Goal: Task Accomplishment & Management: Use online tool/utility

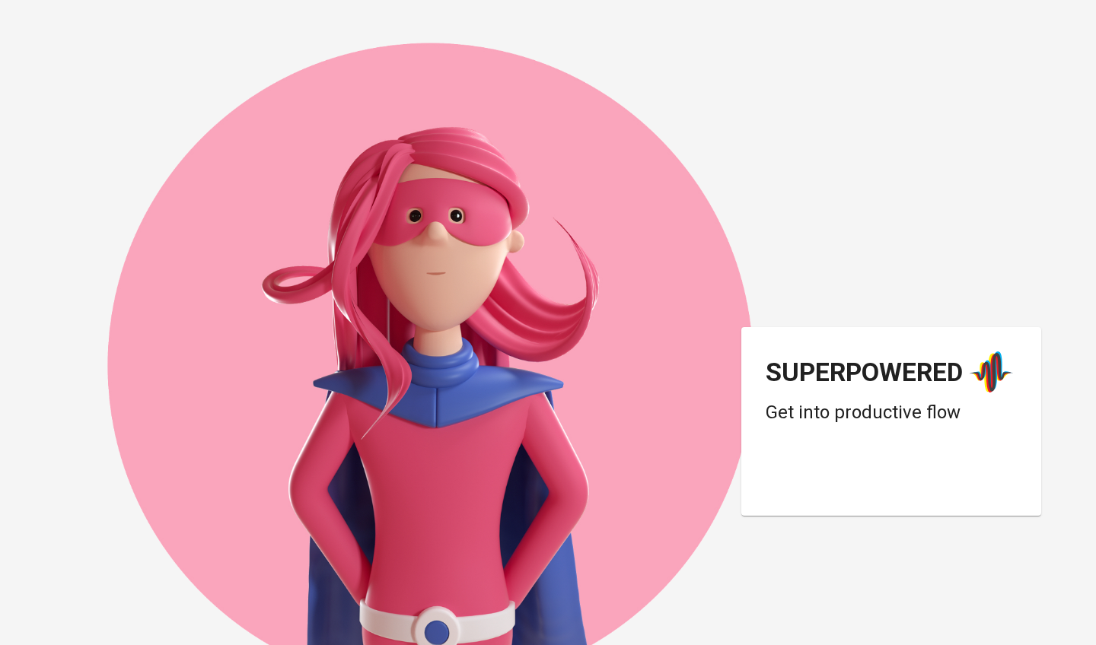
click at [910, 468] on div "Login dengan Google. Dibuka di tab baru" at bounding box center [888, 477] width 244 height 33
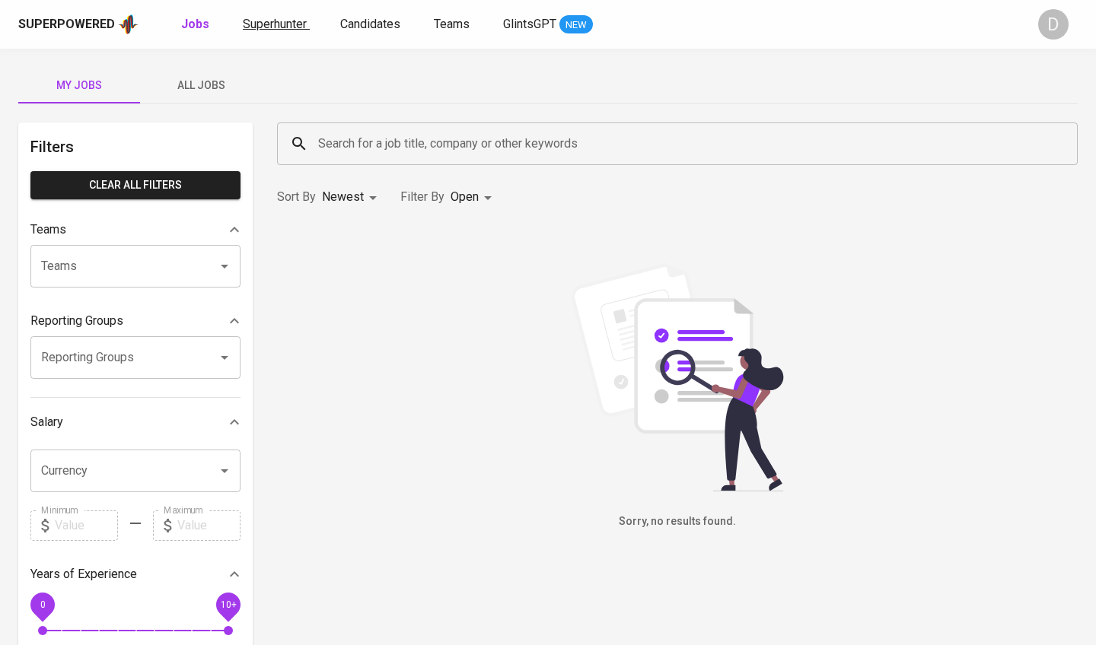
click at [295, 27] on span "Superhunter" at bounding box center [275, 24] width 64 height 14
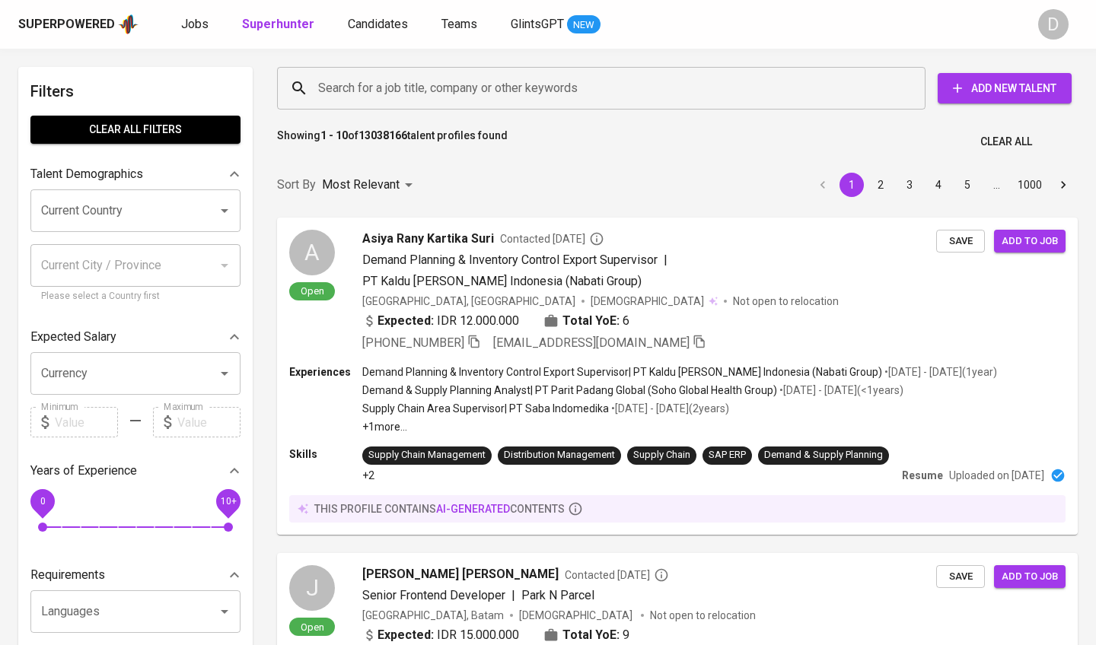
click at [228, 208] on icon "Open" at bounding box center [224, 211] width 18 height 18
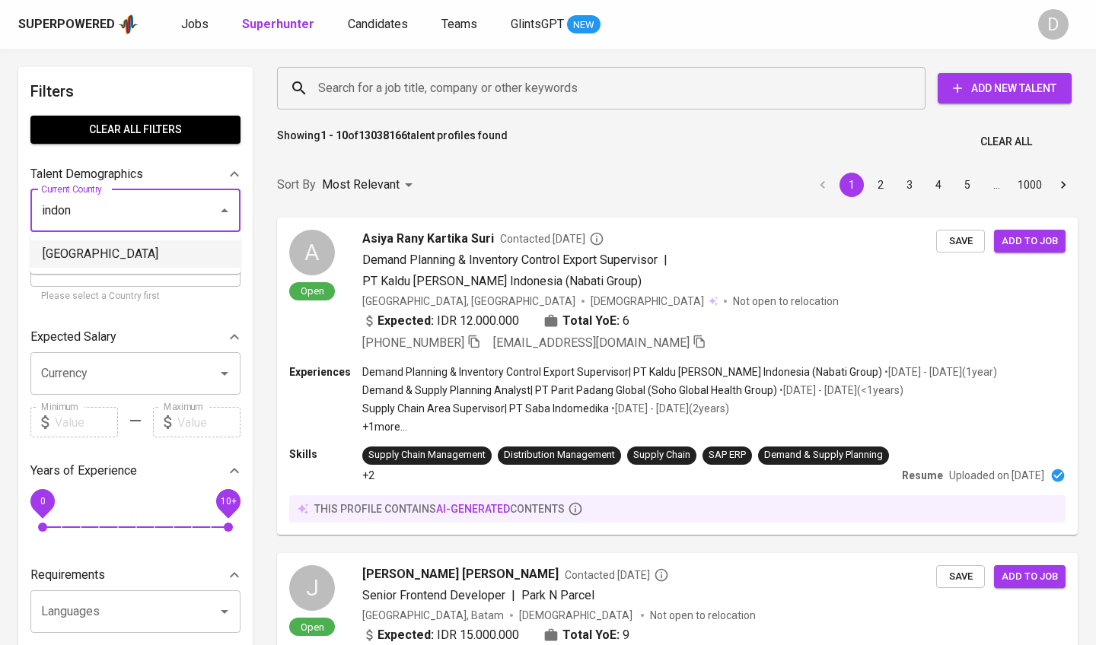
click at [75, 249] on li "[GEOGRAPHIC_DATA]" at bounding box center [135, 254] width 210 height 27
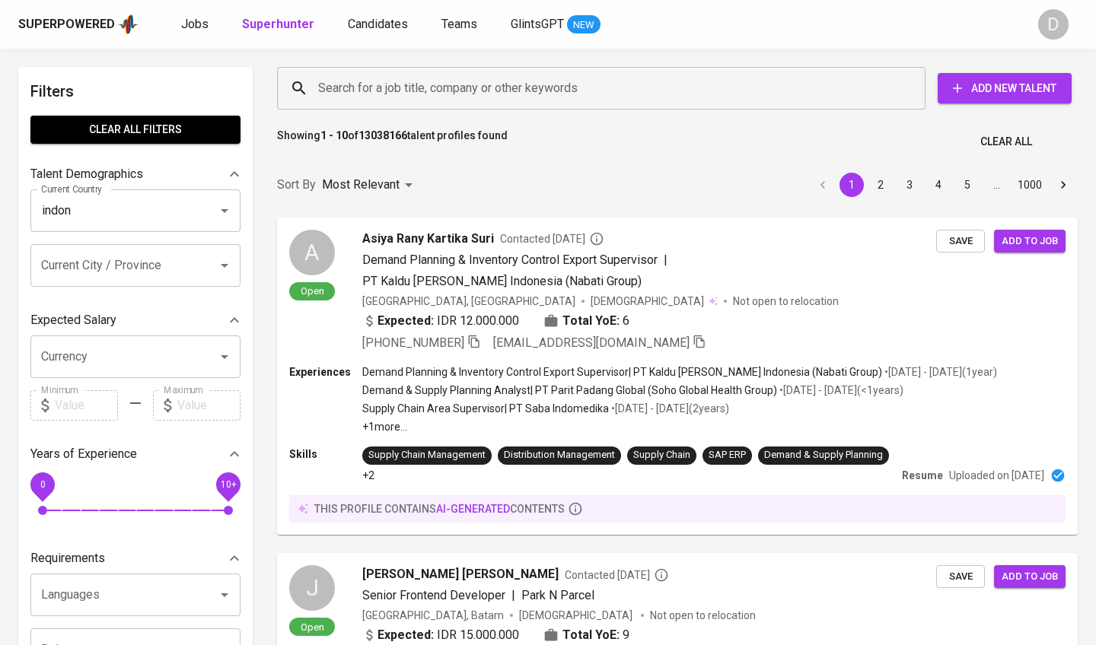
type input "[GEOGRAPHIC_DATA]"
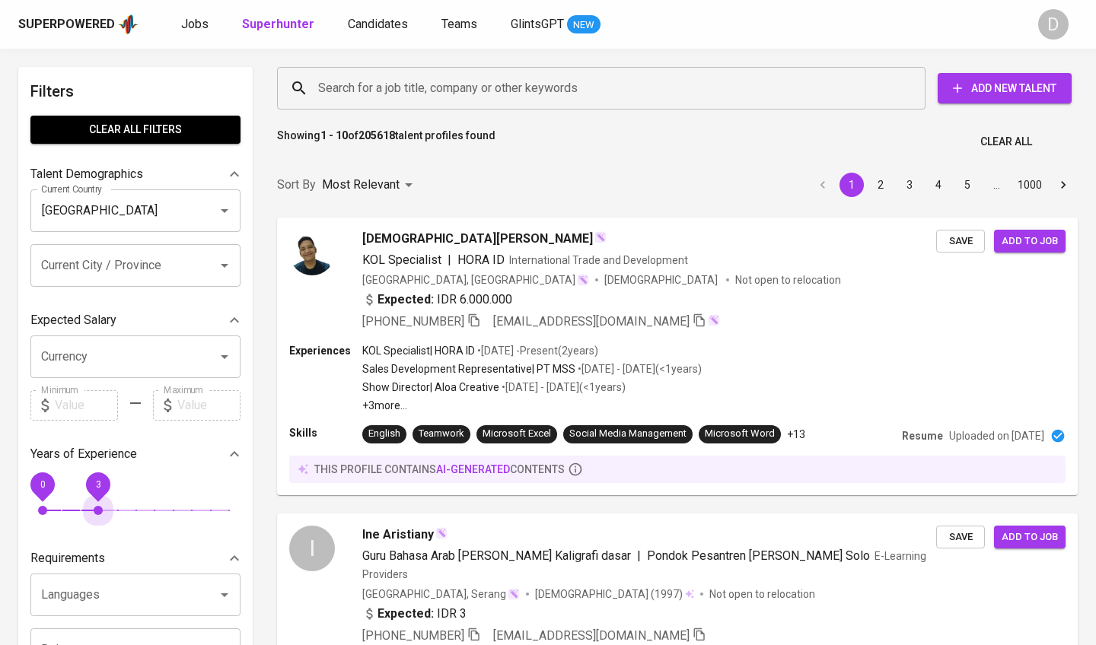
drag, startPoint x: 228, startPoint y: 508, endPoint x: 100, endPoint y: 511, distance: 127.9
click at [100, 511] on span "3" at bounding box center [98, 510] width 9 height 9
click at [400, 94] on input "Search for a job title, company or other keywords" at bounding box center [605, 88] width 582 height 29
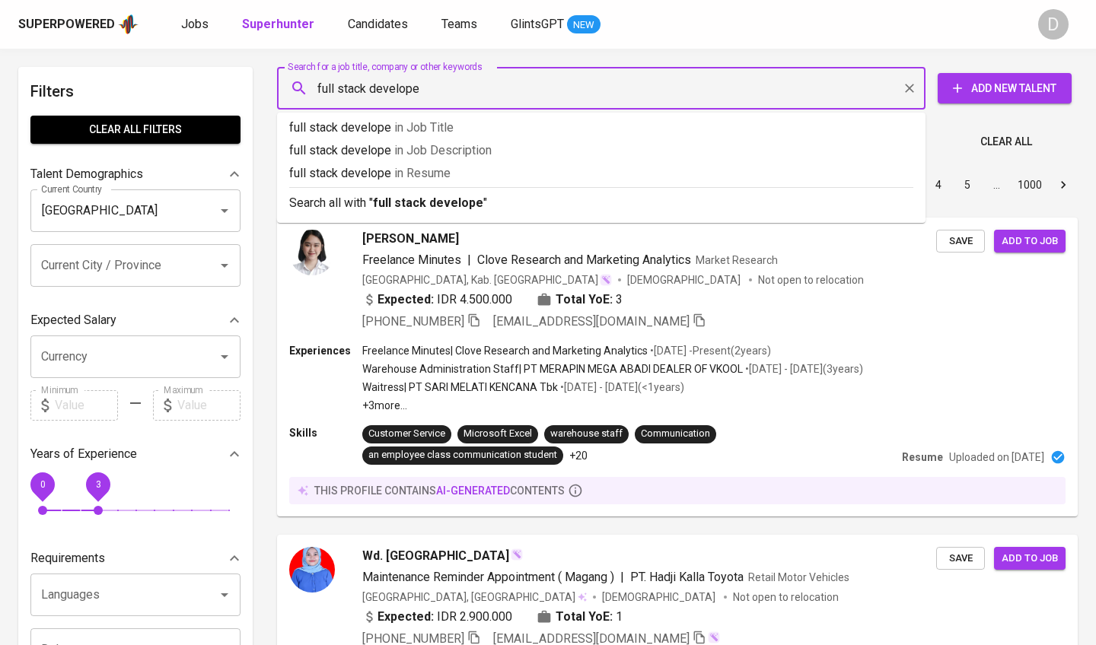
type input "full stack developer"
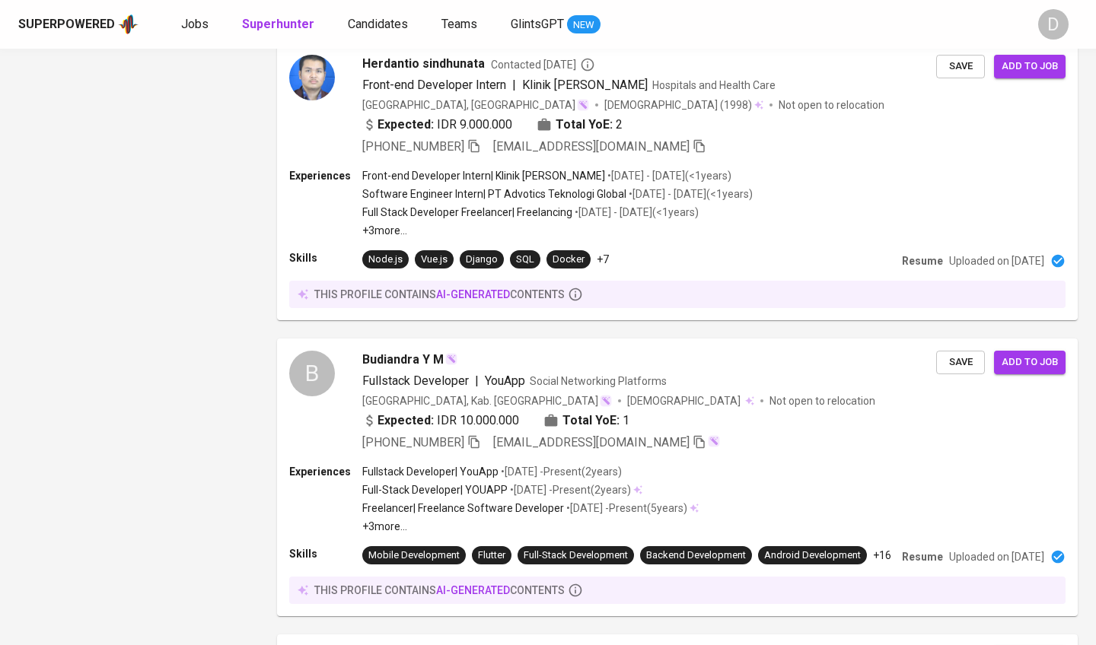
scroll to position [2618, 0]
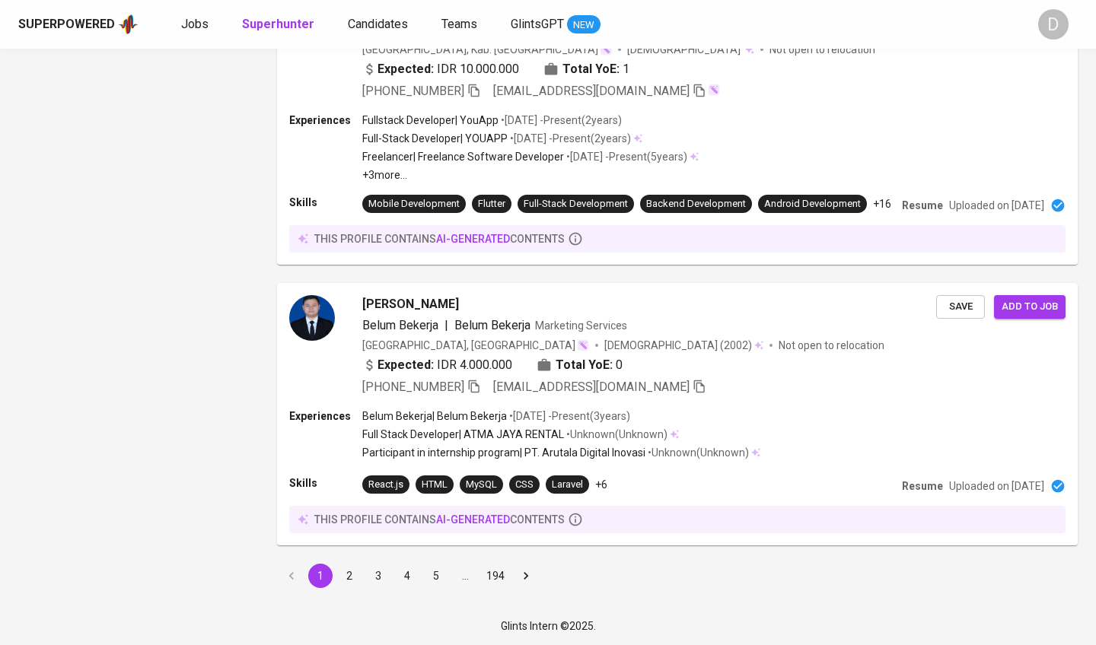
click at [346, 578] on button "2" at bounding box center [349, 576] width 24 height 24
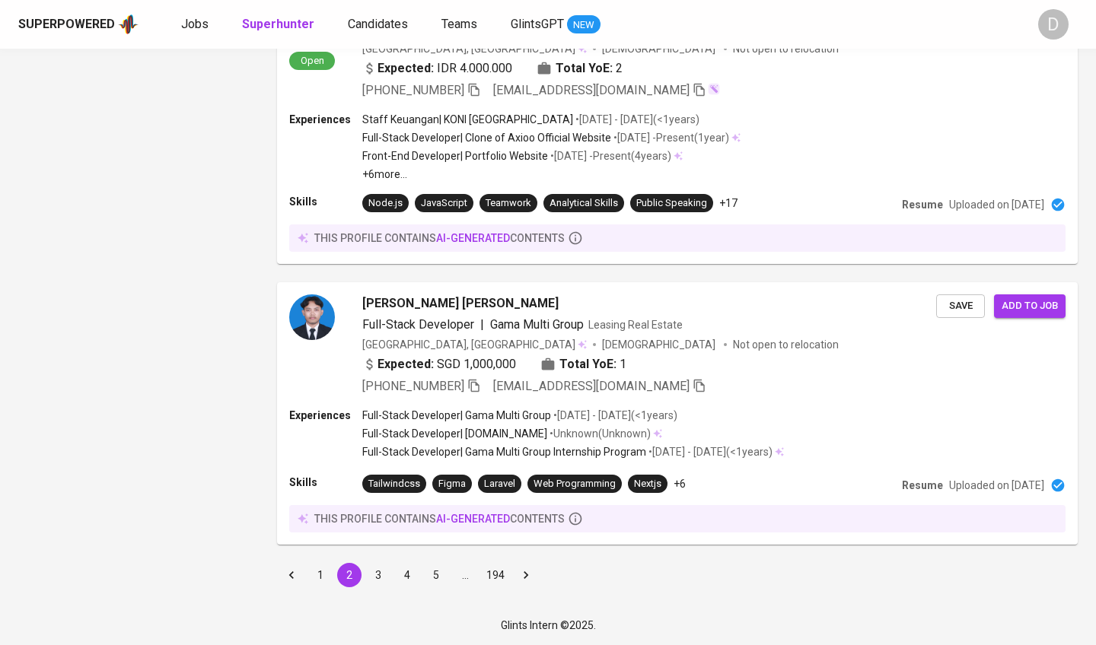
scroll to position [2548, 0]
click at [376, 577] on button "3" at bounding box center [378, 576] width 24 height 24
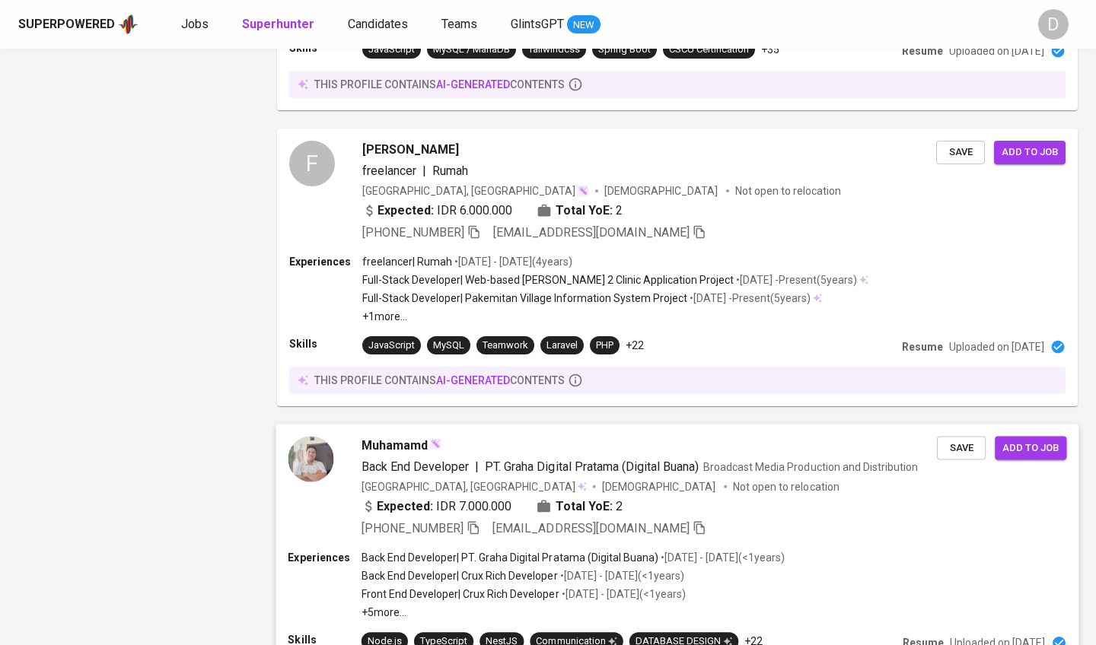
scroll to position [2563, 0]
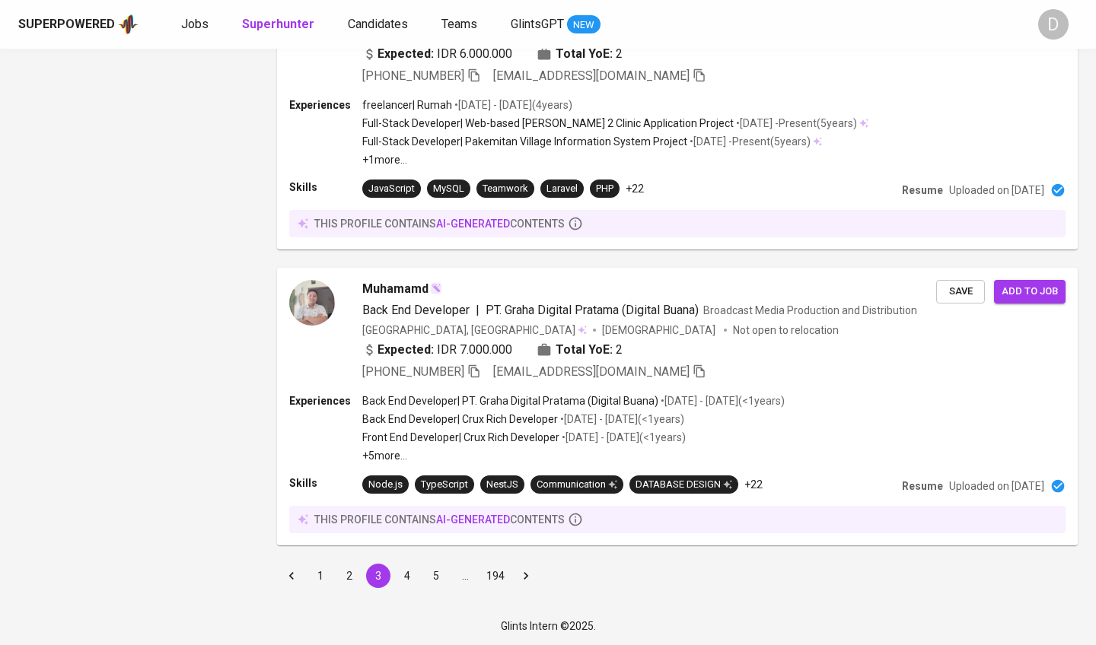
click at [412, 573] on button "4" at bounding box center [407, 576] width 24 height 24
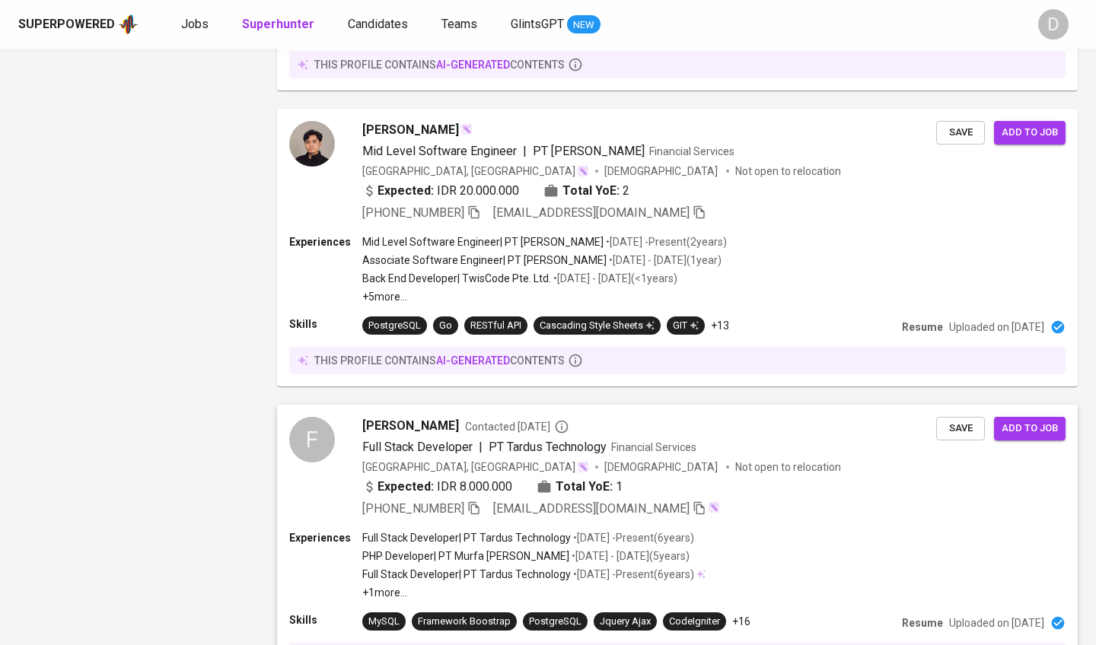
scroll to position [2672, 0]
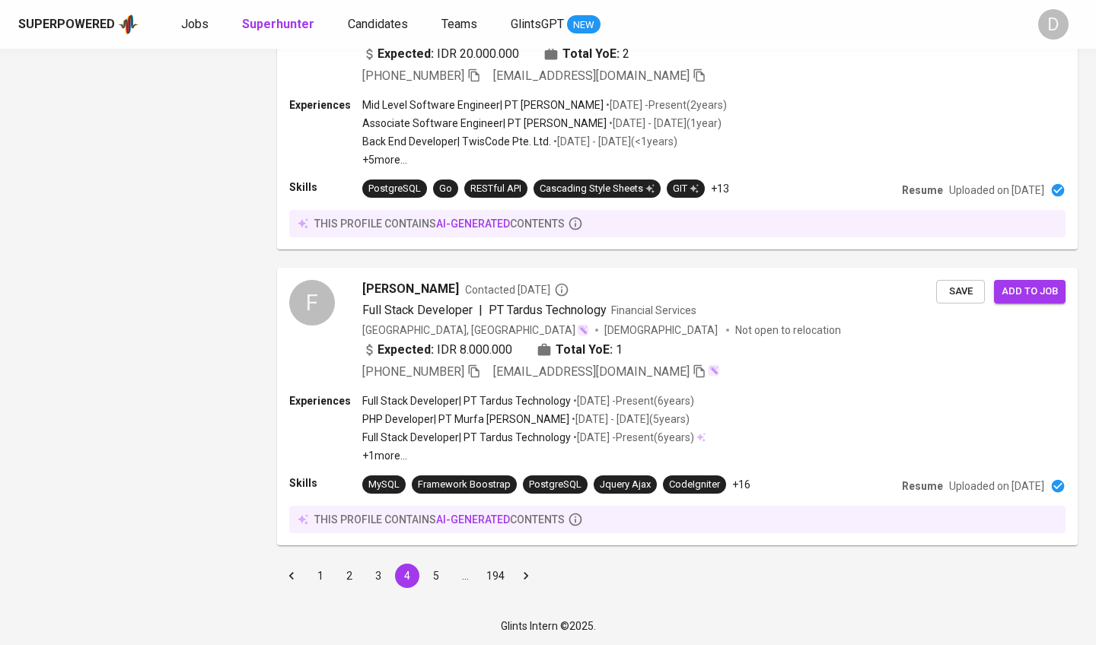
click at [435, 575] on button "5" at bounding box center [436, 576] width 24 height 24
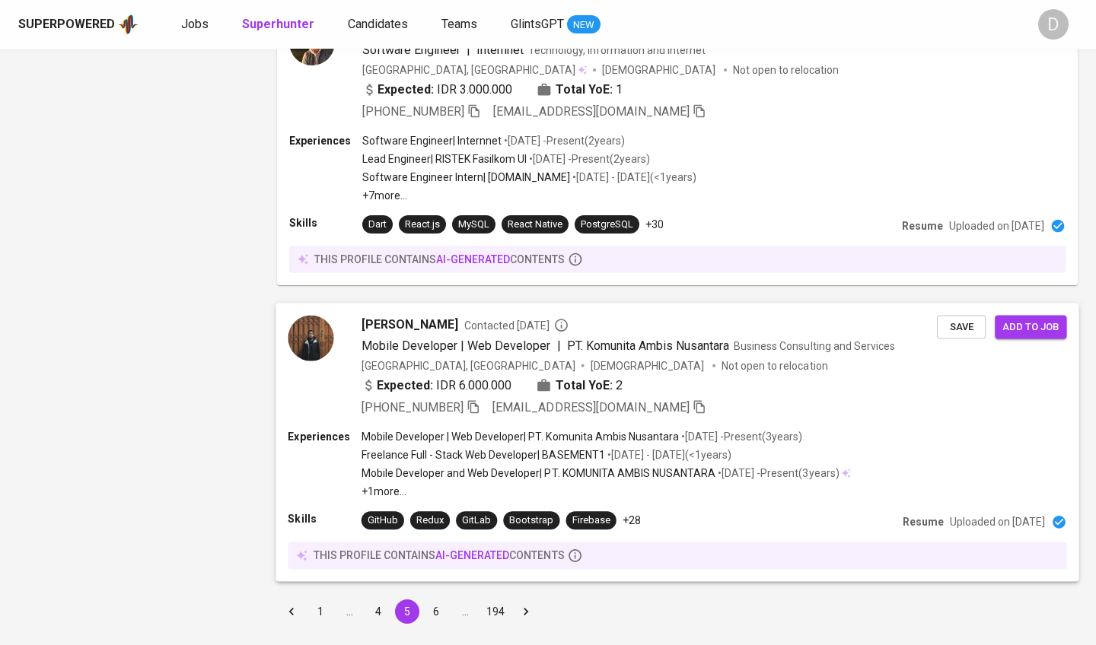
scroll to position [2615, 0]
click at [433, 601] on button "6" at bounding box center [436, 613] width 24 height 24
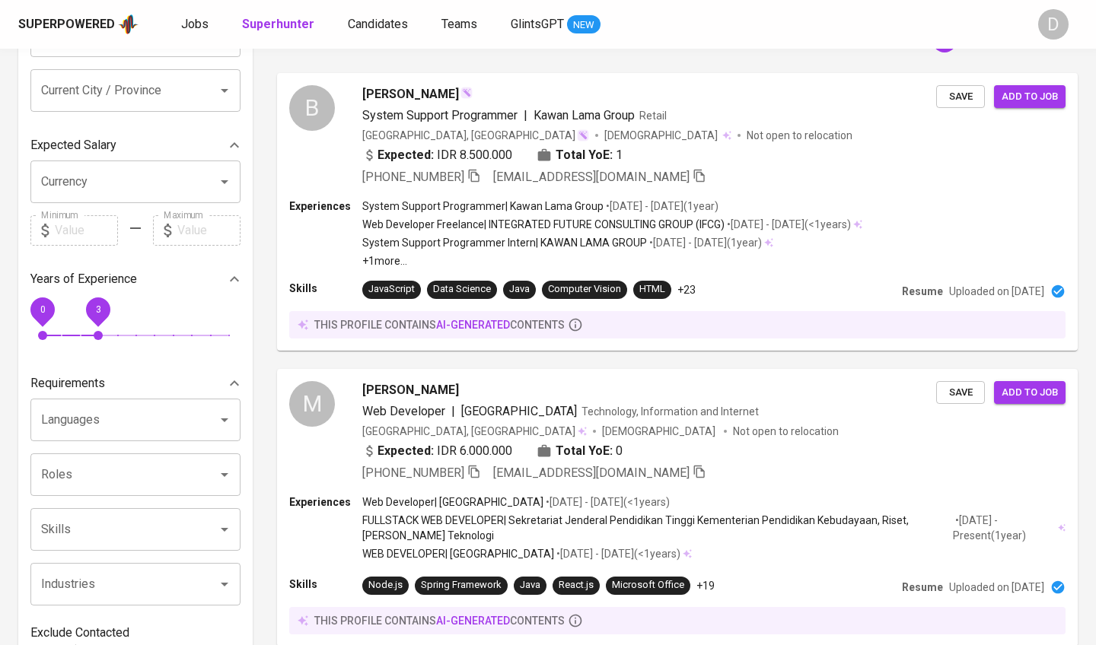
scroll to position [2292, 0]
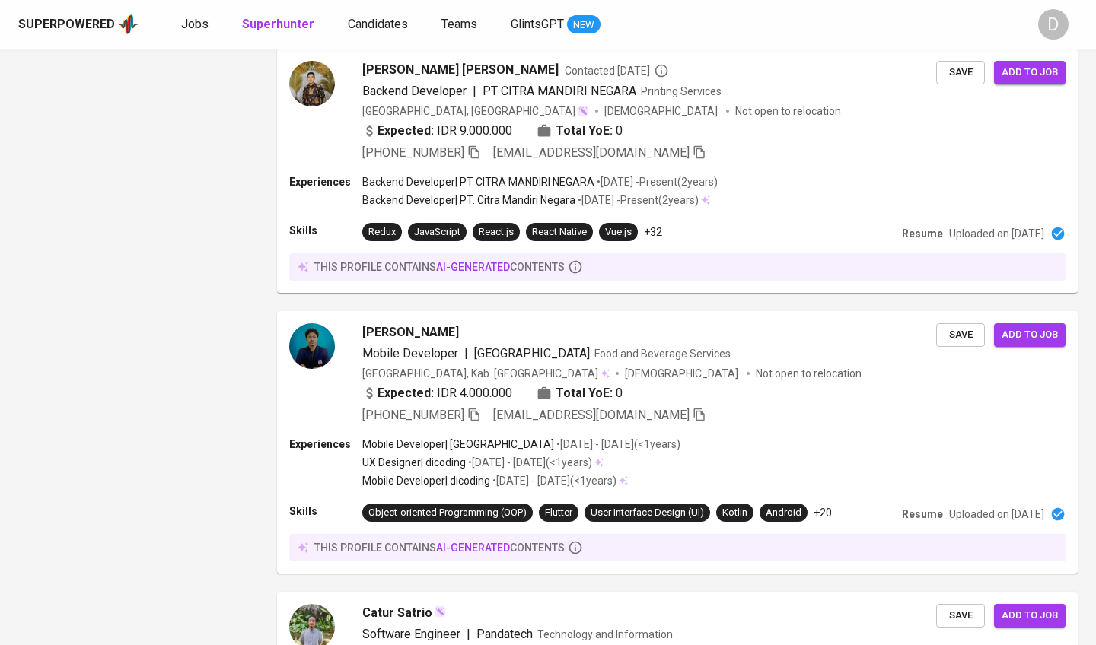
scroll to position [2502, 0]
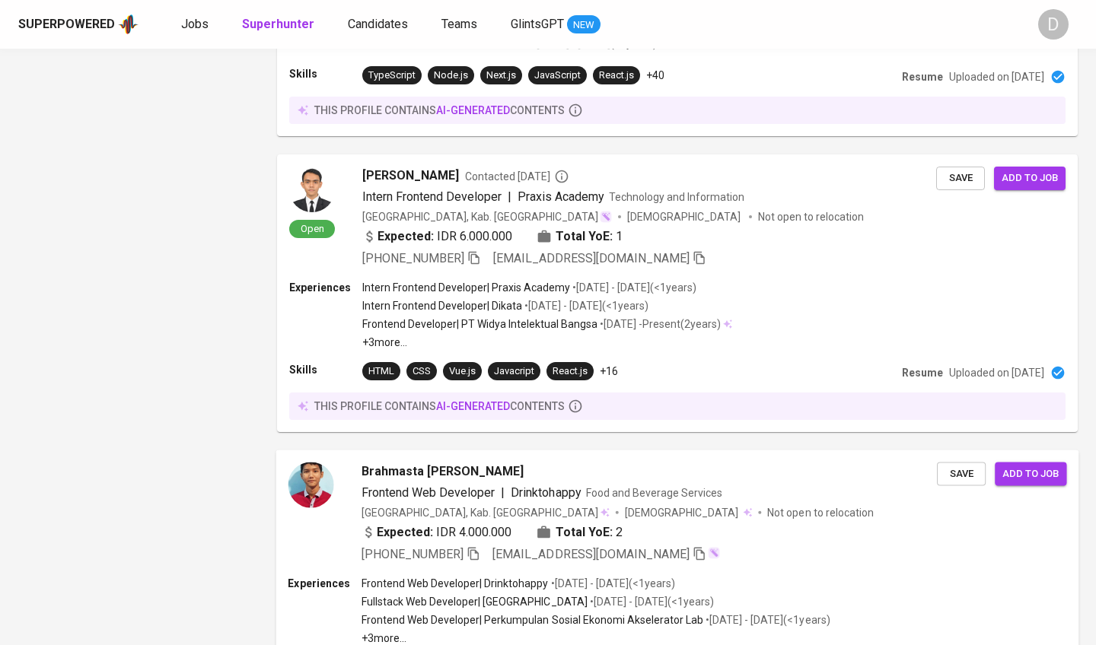
scroll to position [2672, 0]
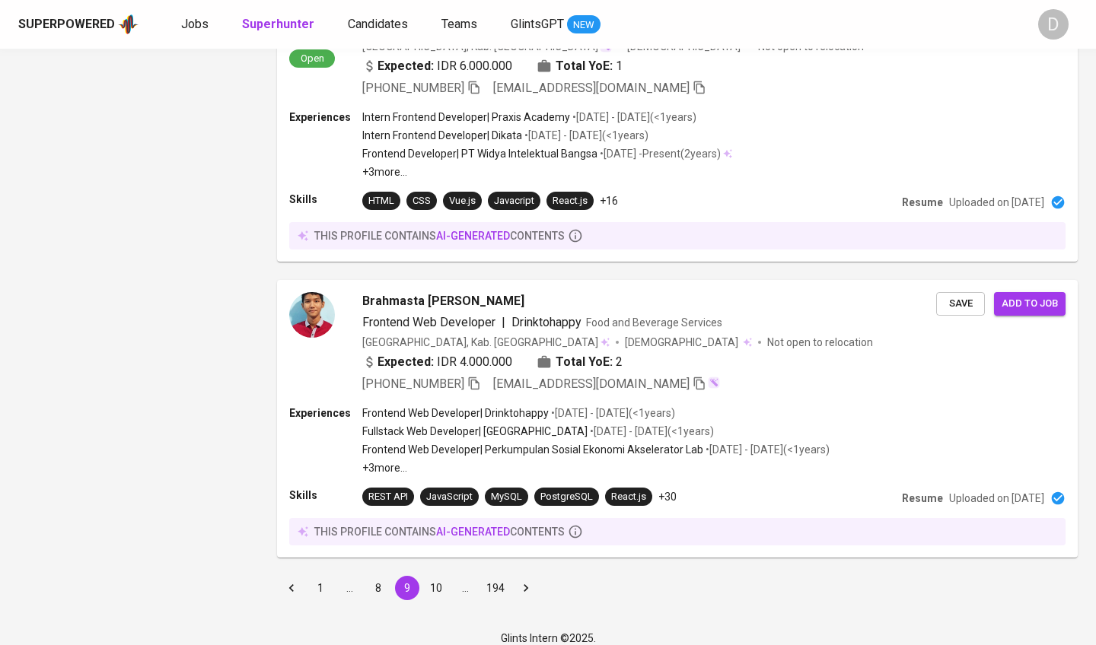
click at [320, 576] on button "1" at bounding box center [320, 588] width 24 height 24
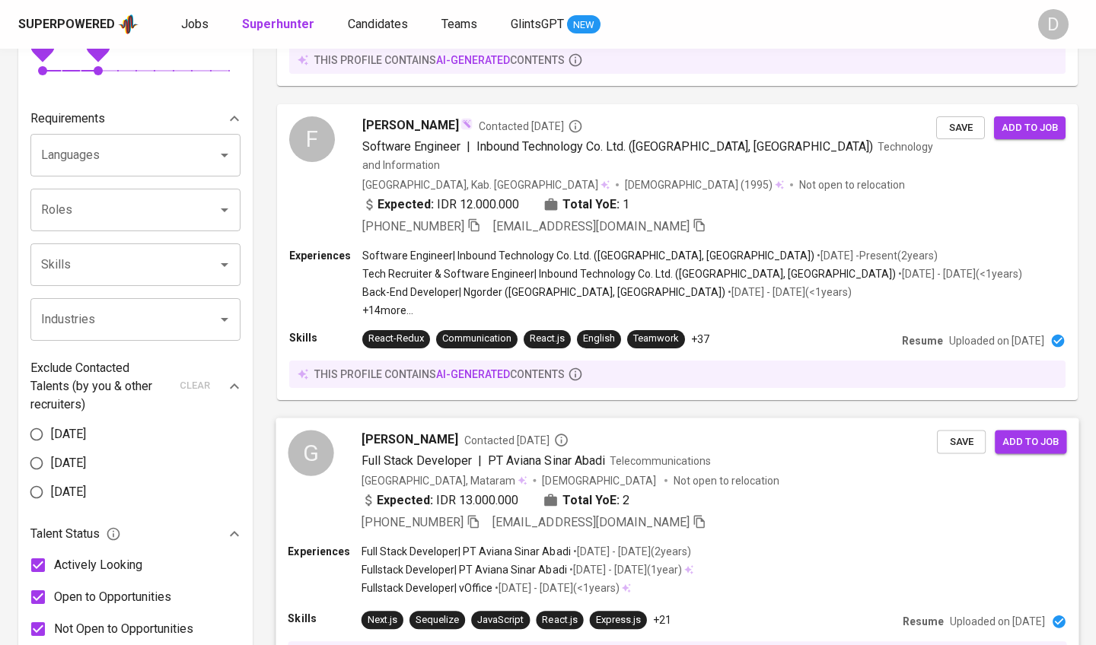
scroll to position [506, 0]
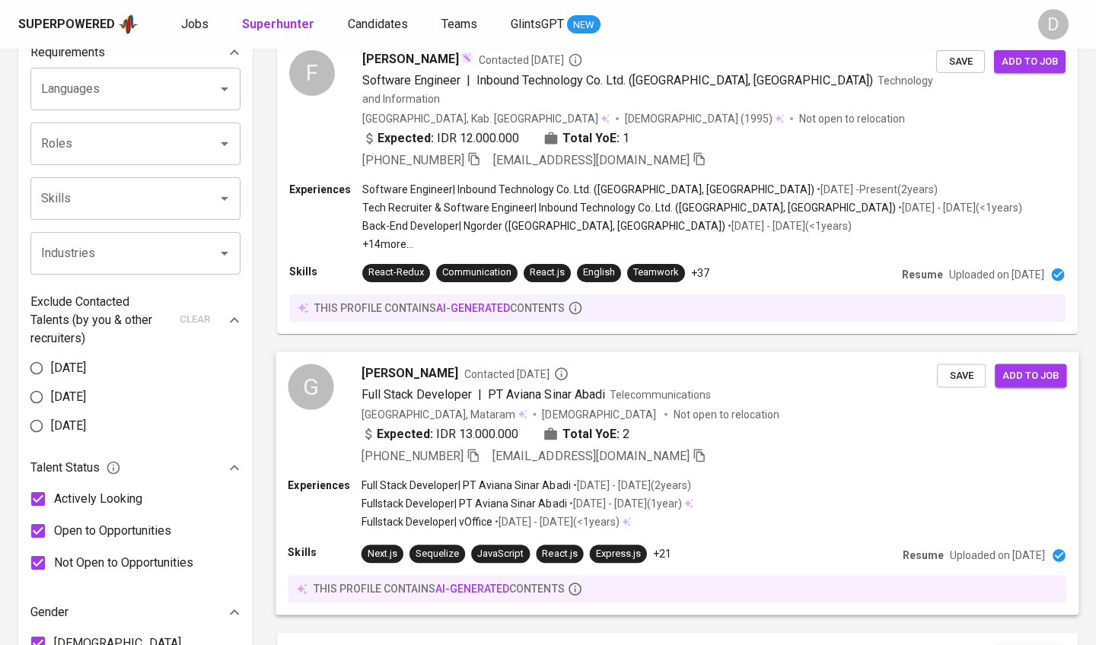
click at [764, 478] on div "Experiences Full Stack Developer | PT Aviana Sinar Abadi • Aug 2021 - Mar 2024 …" at bounding box center [677, 505] width 779 height 55
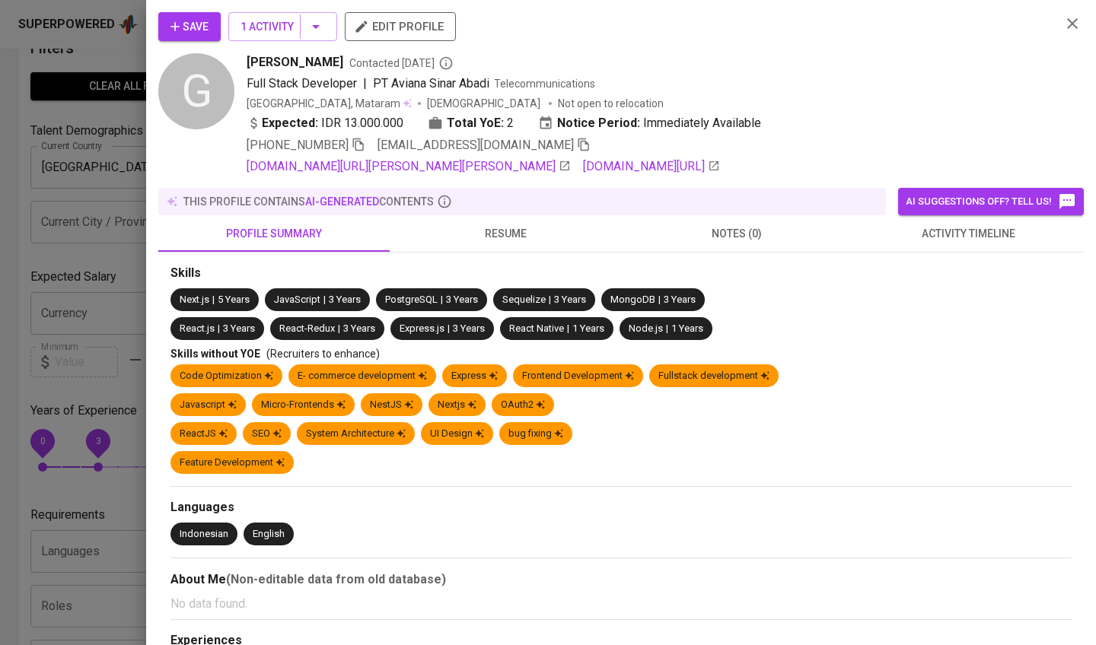
scroll to position [30, 0]
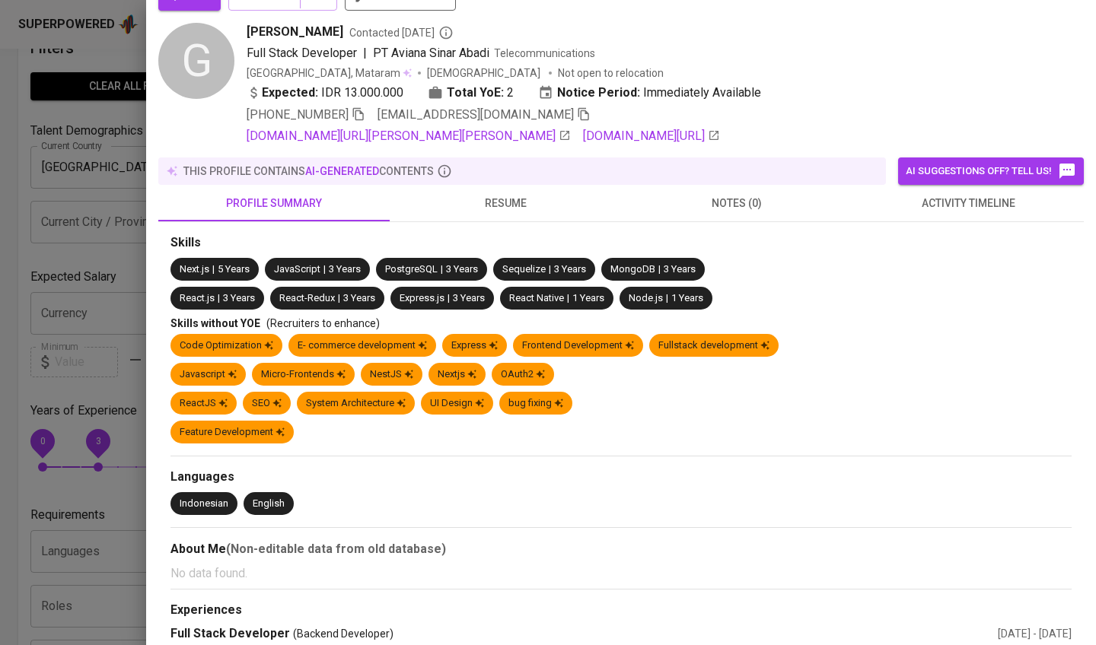
click at [500, 209] on span "resume" at bounding box center [505, 203] width 213 height 19
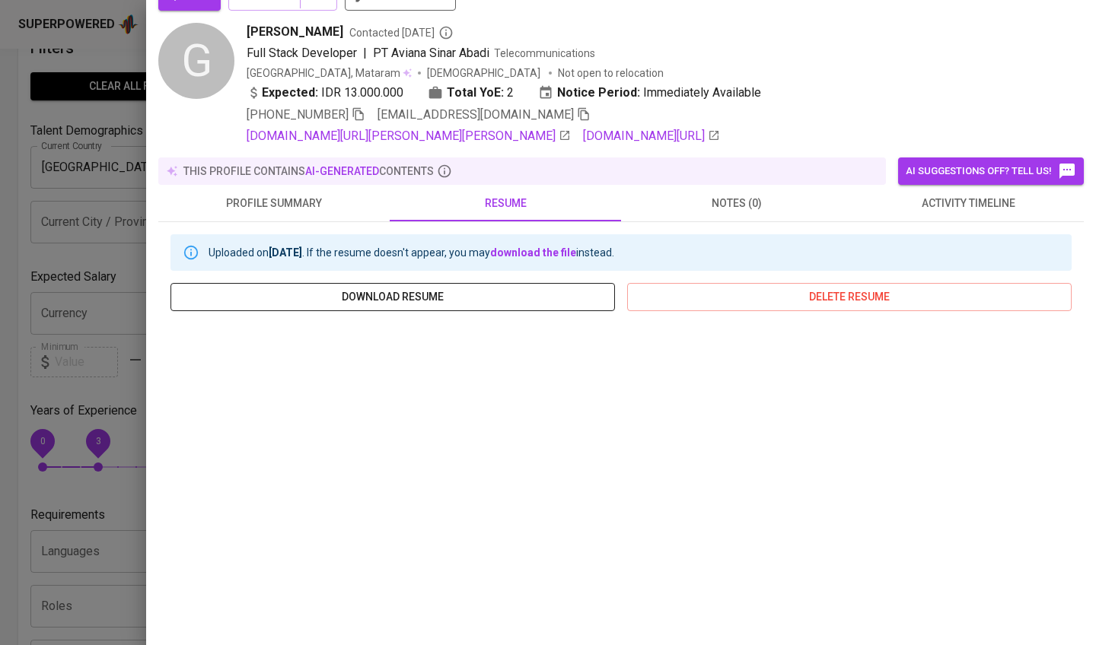
click at [503, 294] on span "download resume" at bounding box center [393, 297] width 420 height 19
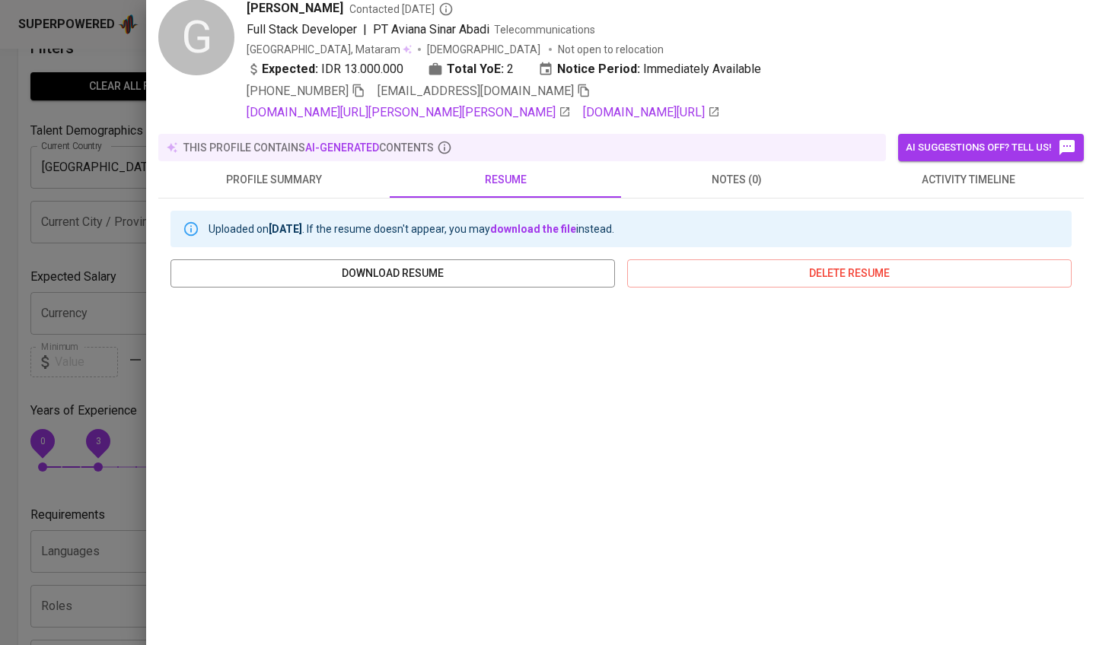
scroll to position [0, 0]
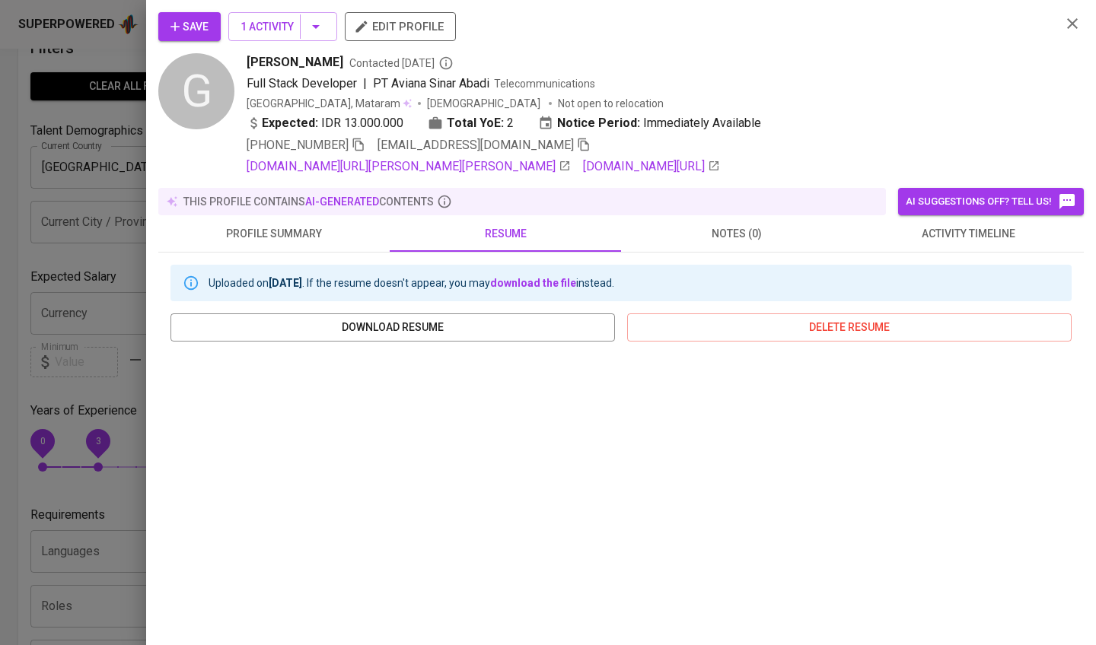
click at [1068, 21] on icon "button" at bounding box center [1072, 23] width 18 height 18
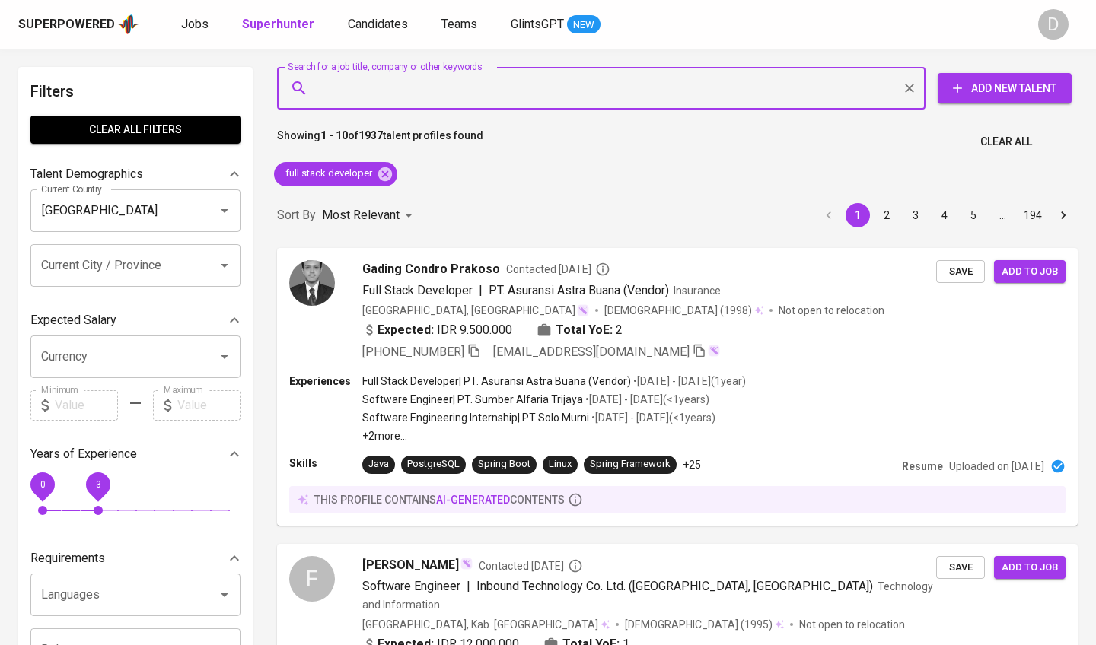
click at [388, 94] on input "Search for a job title, company or other keywords" at bounding box center [605, 88] width 582 height 29
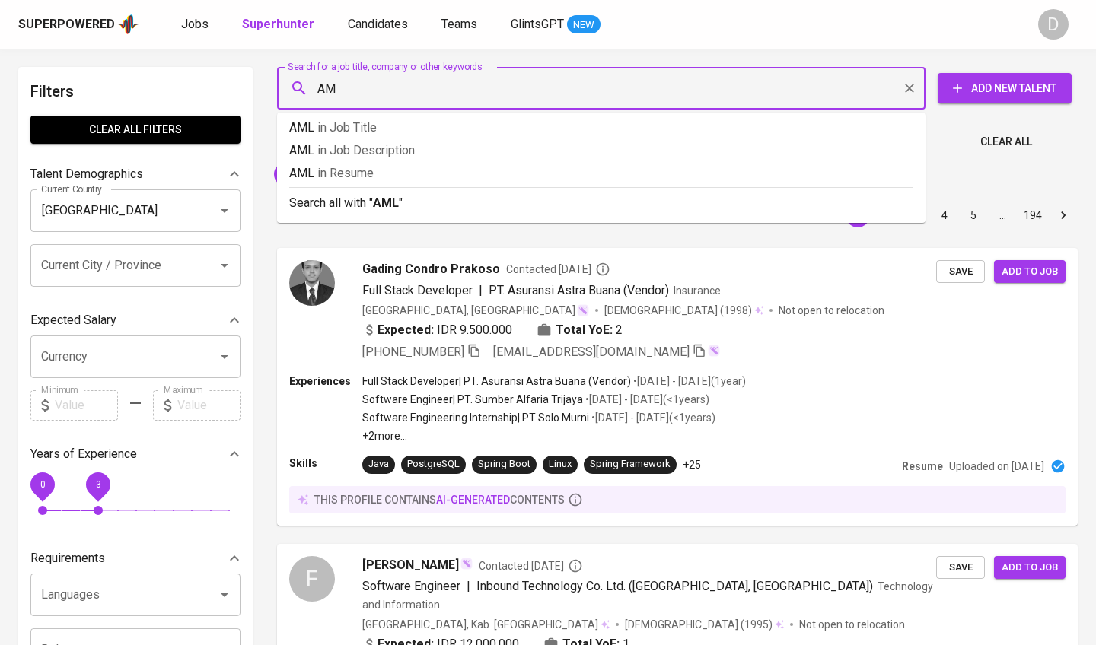
type input "AML"
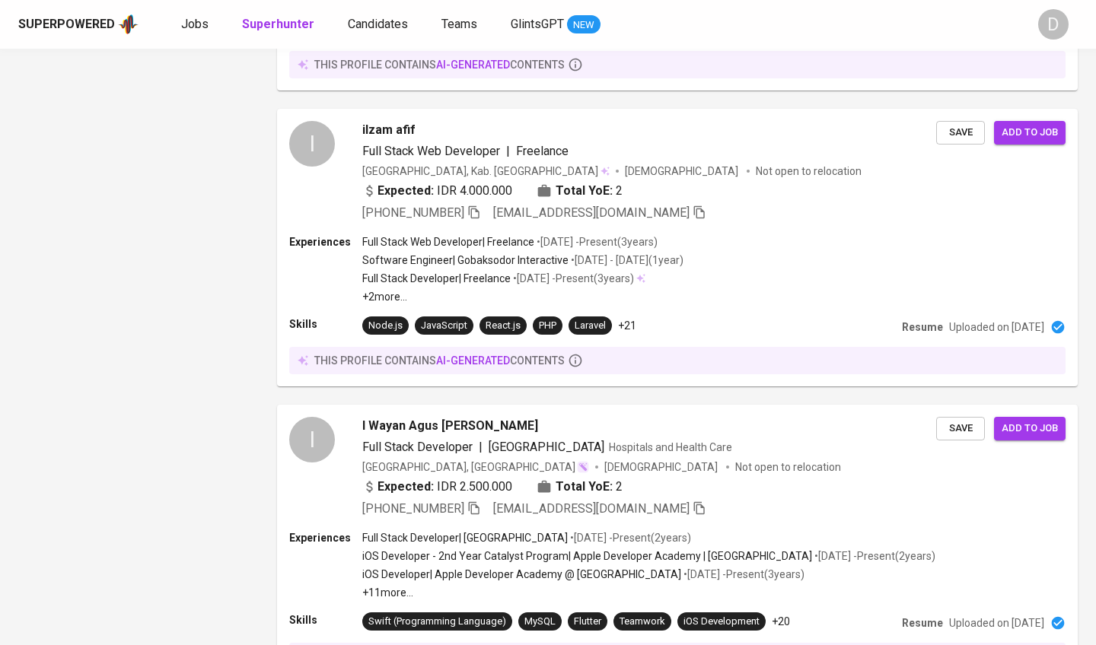
scroll to position [2618, 0]
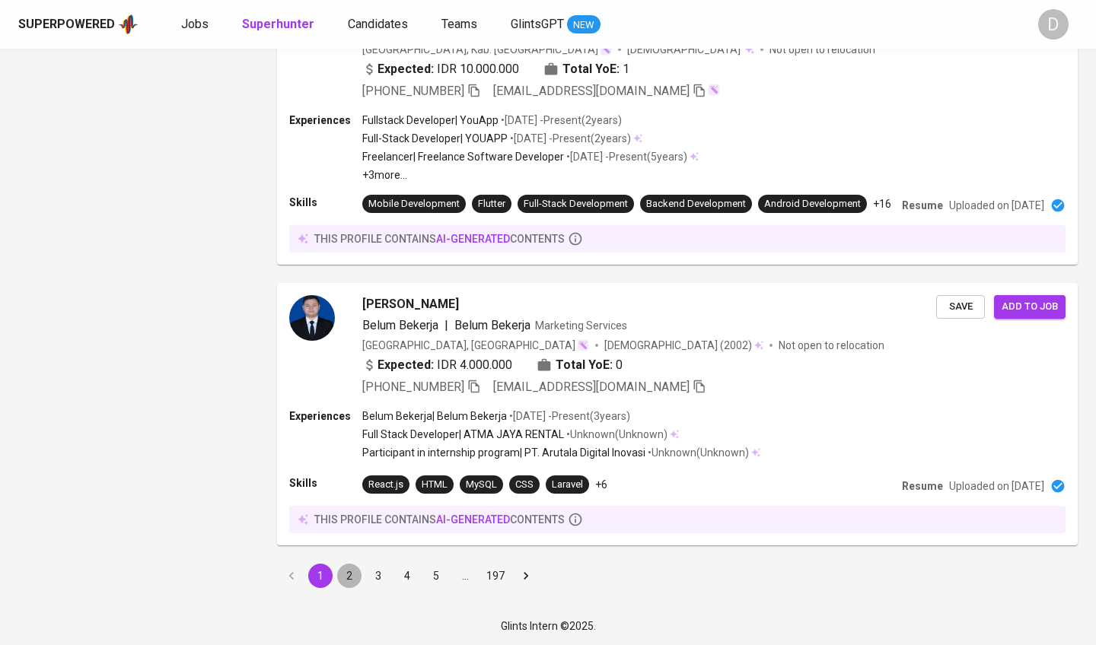
click at [353, 569] on button "2" at bounding box center [349, 576] width 24 height 24
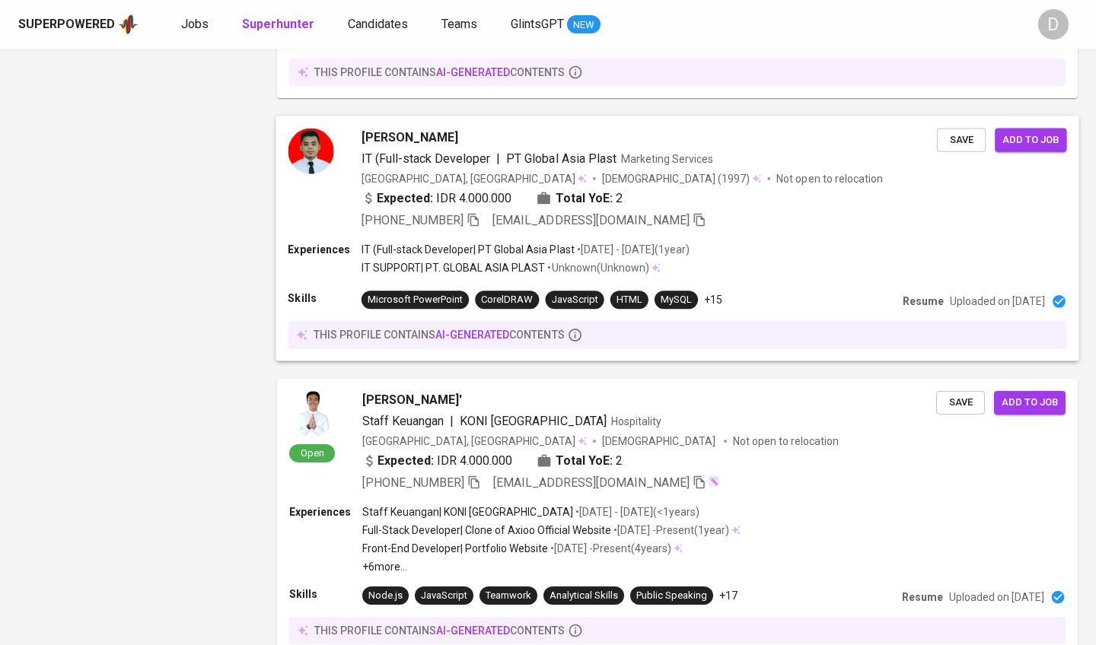
scroll to position [2156, 0]
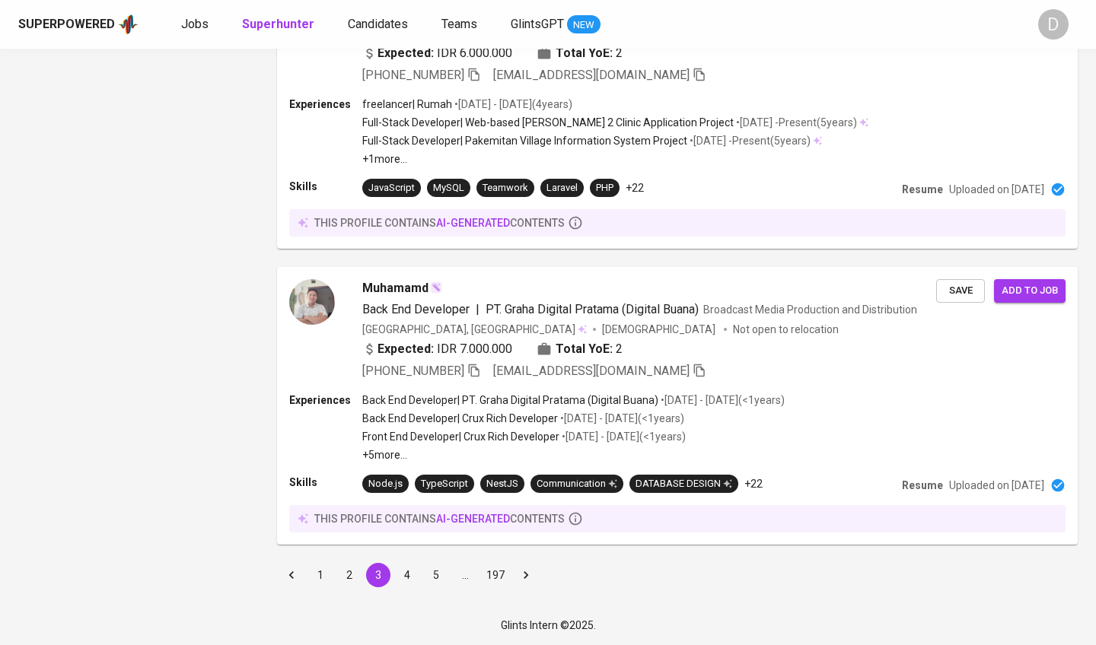
scroll to position [2563, 0]
click at [400, 572] on button "4" at bounding box center [407, 576] width 24 height 24
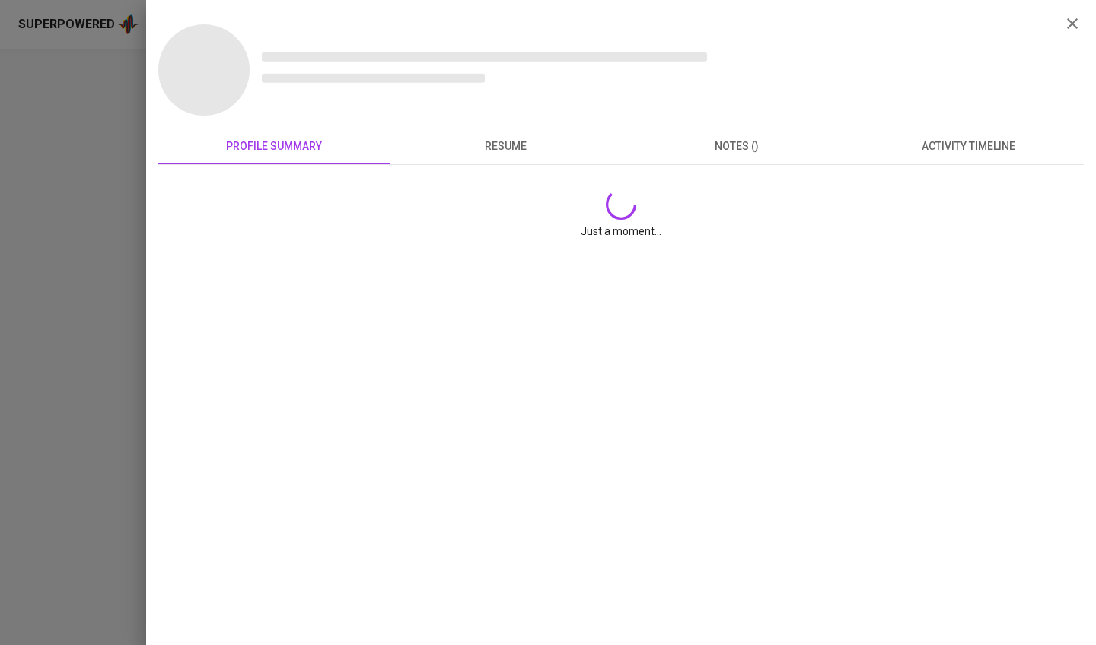
click at [1073, 23] on icon "button" at bounding box center [1072, 23] width 11 height 11
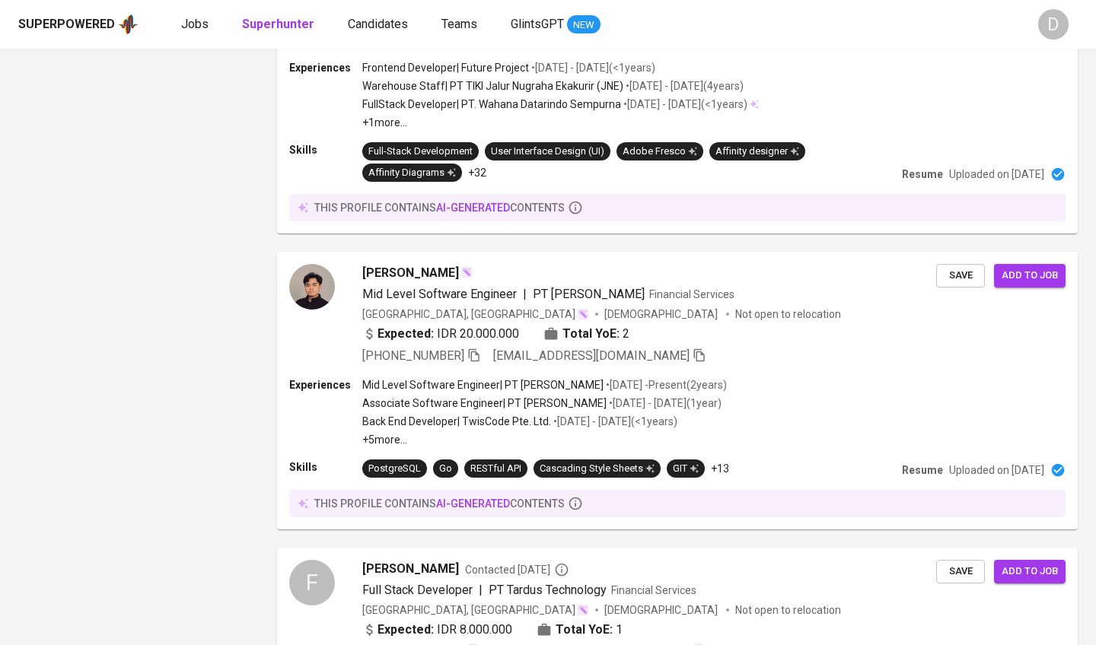
scroll to position [2672, 0]
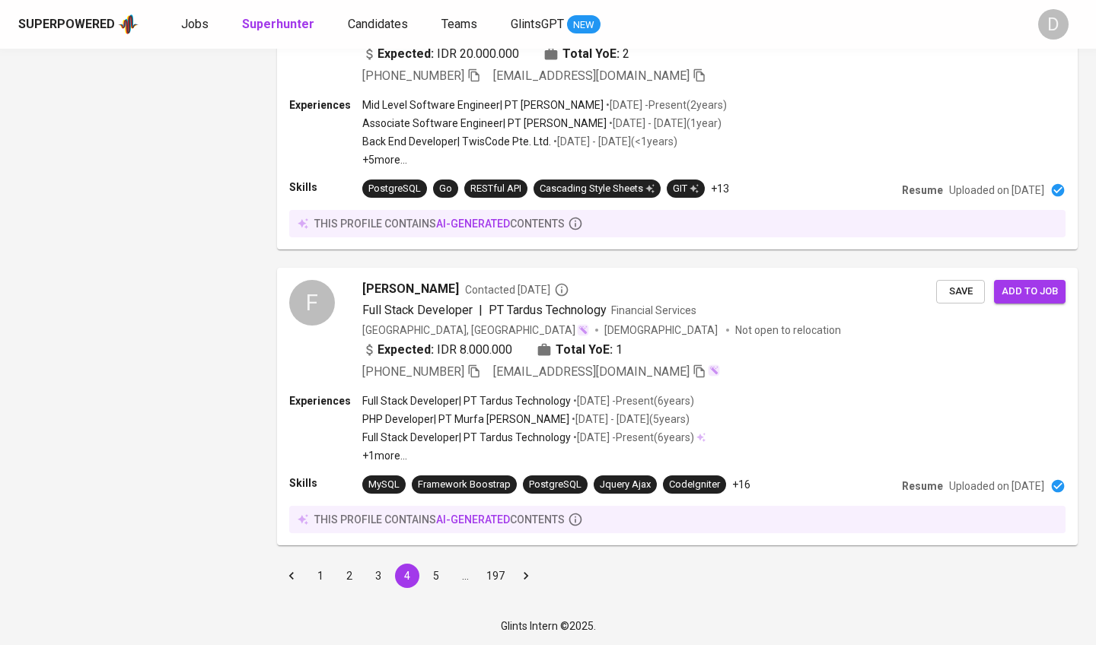
click at [436, 578] on button "5" at bounding box center [436, 576] width 24 height 24
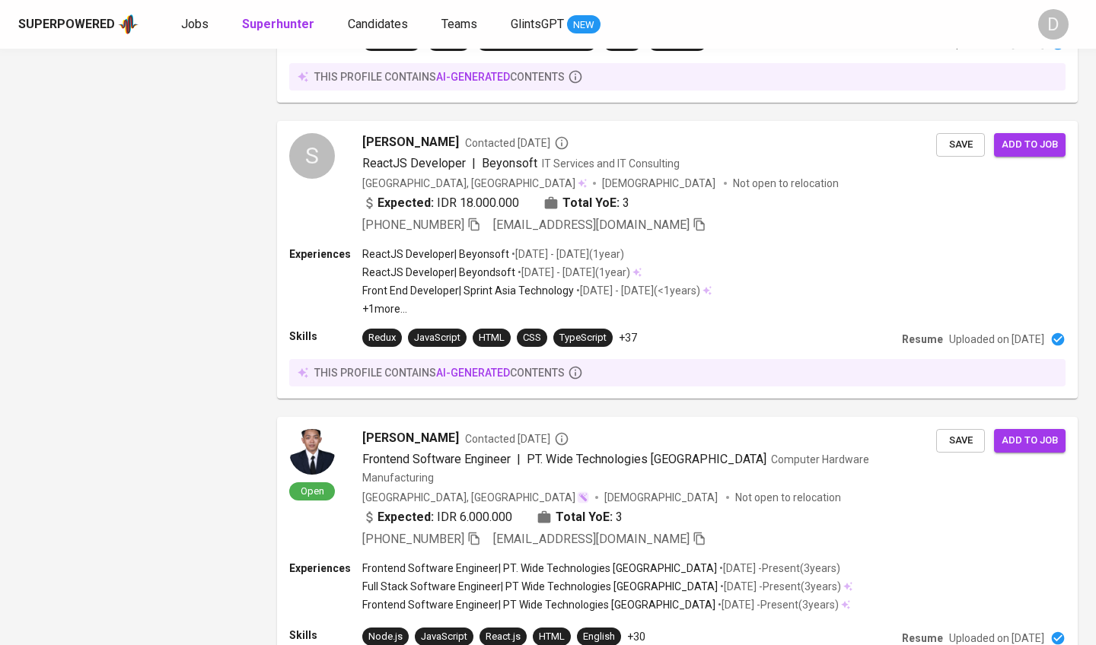
scroll to position [2615, 0]
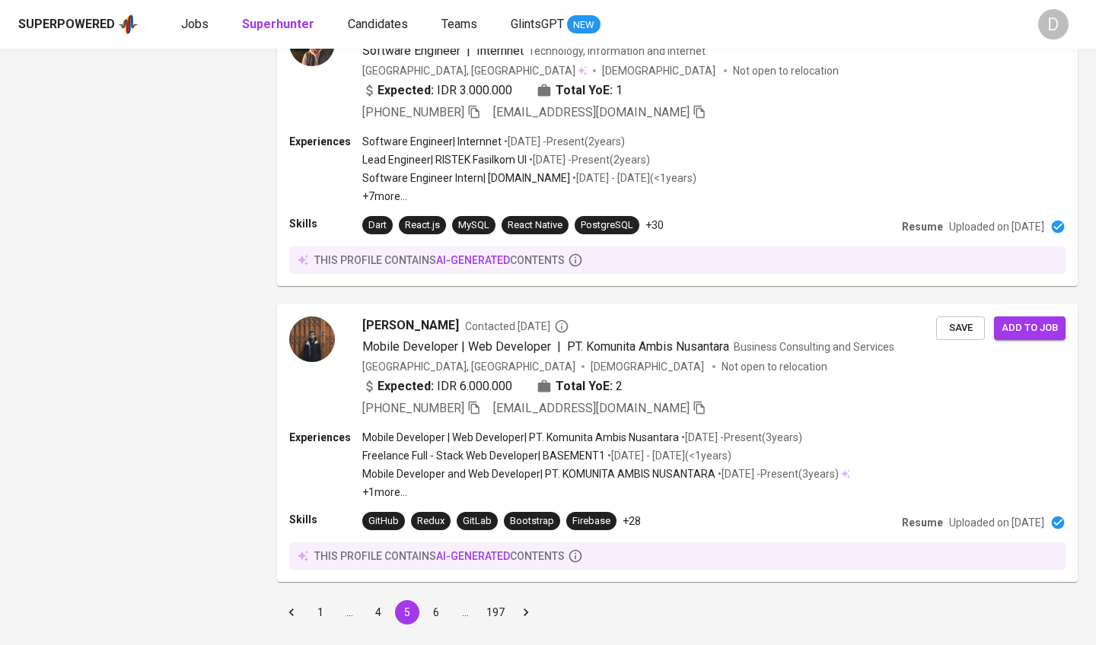
click at [320, 601] on button "1" at bounding box center [320, 613] width 24 height 24
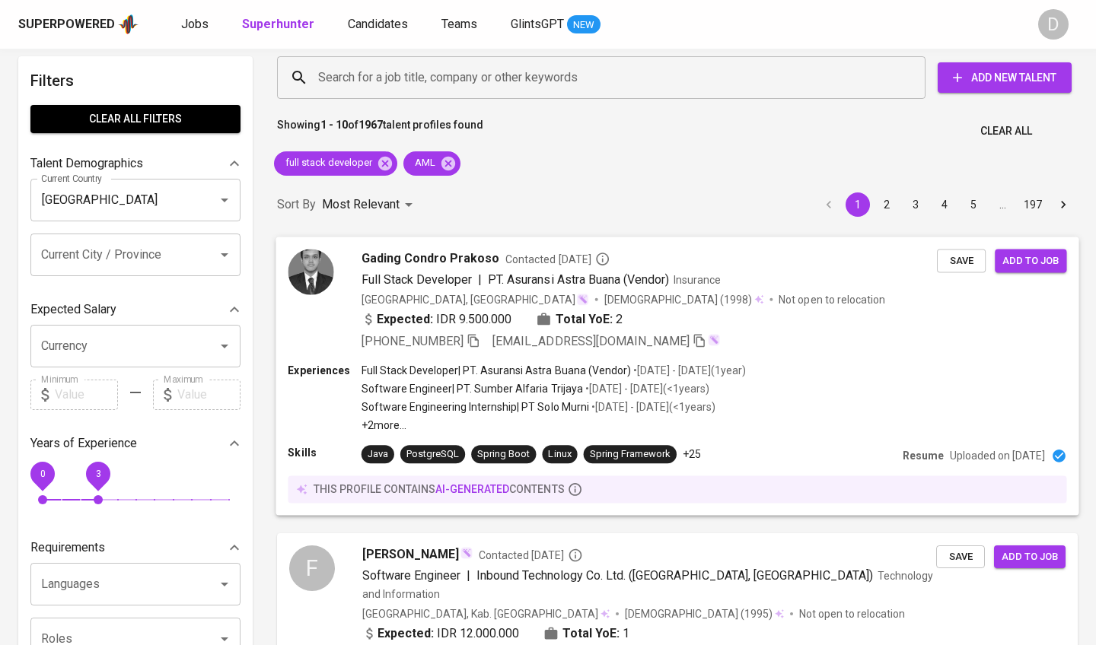
scroll to position [13, 0]
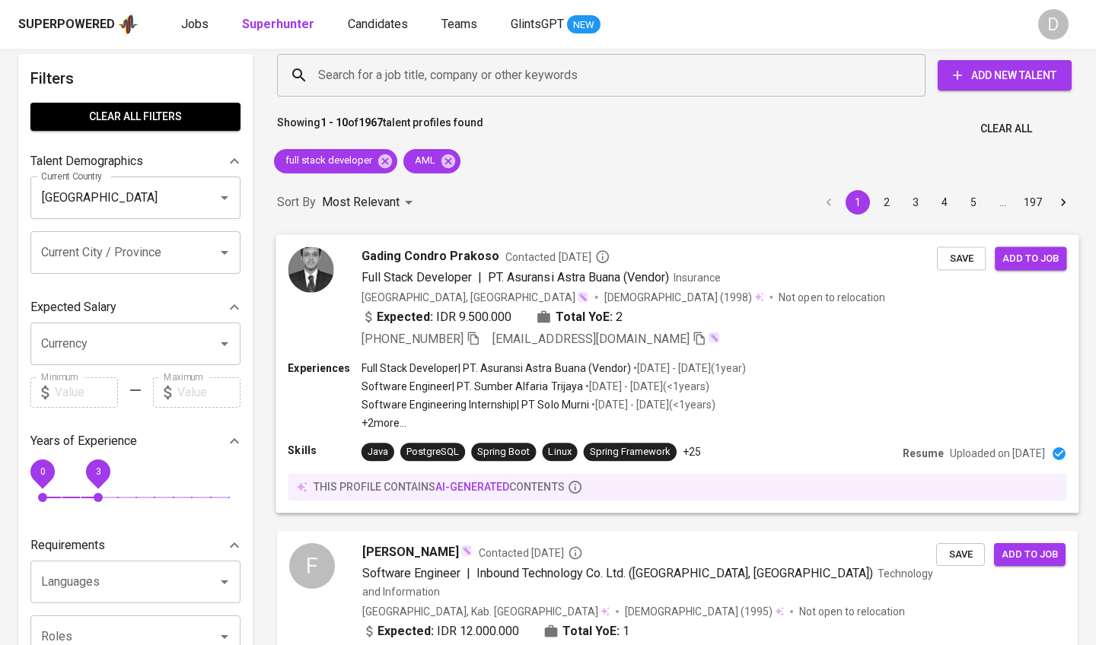
click at [760, 303] on div "Indonesia, Surakarta Male (1998) Not open to relocation" at bounding box center [649, 296] width 575 height 15
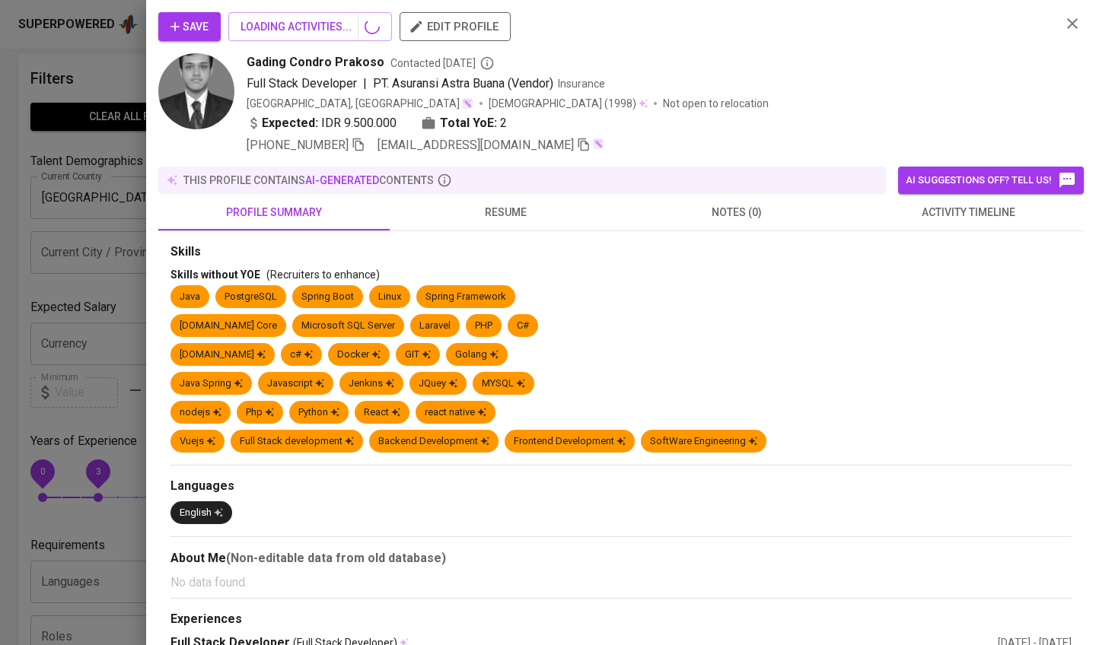
click at [760, 303] on div "Save LOADING ACTIVITIES... edit profile Gading Condro Prakoso Contacted 1 year …" at bounding box center [548, 322] width 1096 height 645
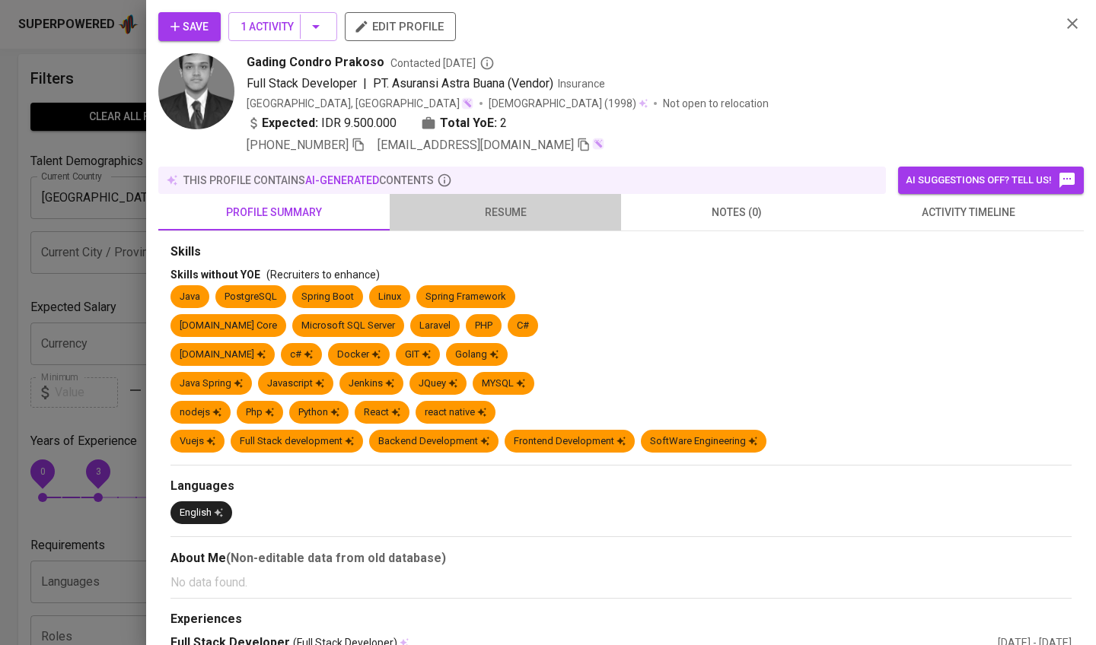
click at [519, 207] on span "resume" at bounding box center [505, 212] width 213 height 19
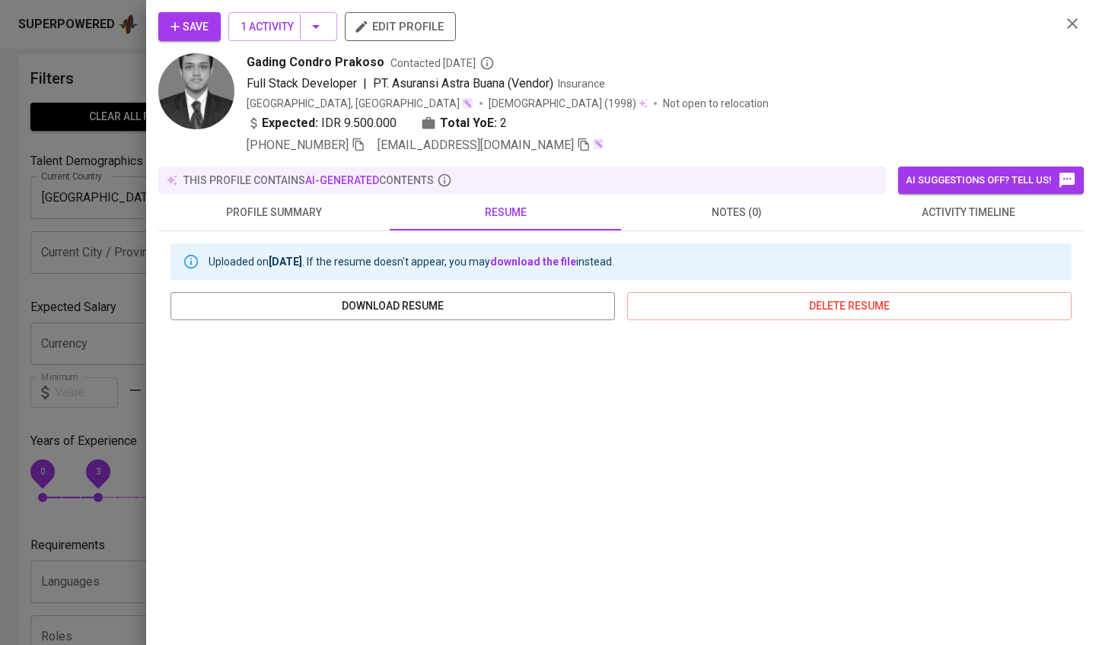
scroll to position [0, 0]
click at [1075, 17] on icon "button" at bounding box center [1072, 23] width 18 height 18
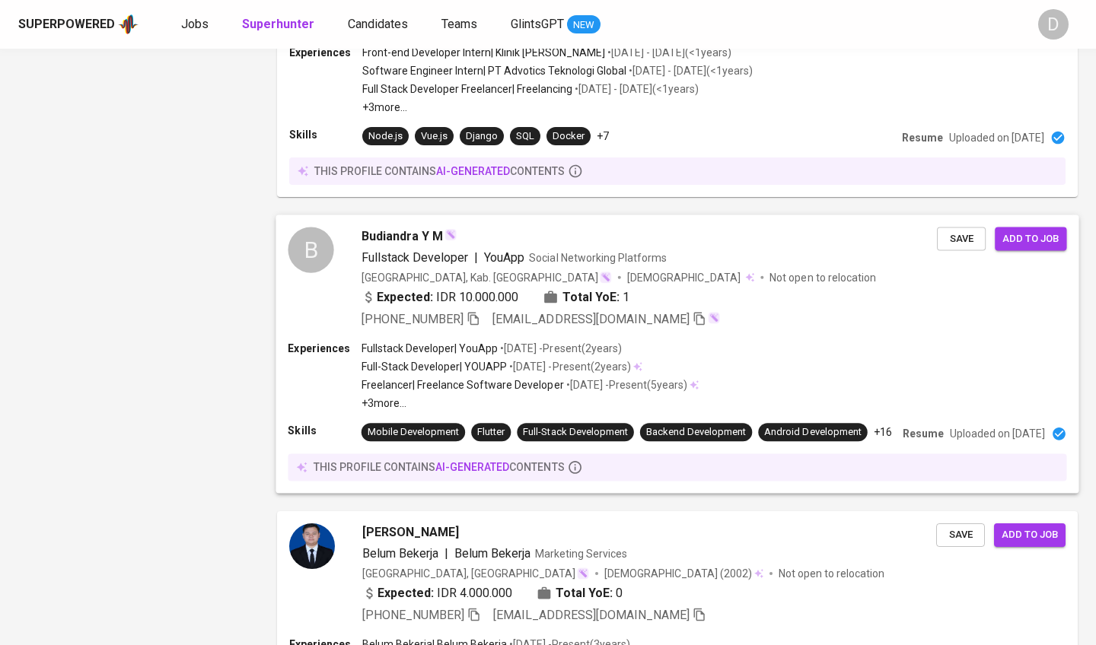
scroll to position [2389, 0]
click at [696, 269] on div "Budiandra Y M Fullstack Developer | YouApp Social Networking Platforms Indonesi…" at bounding box center [649, 278] width 575 height 101
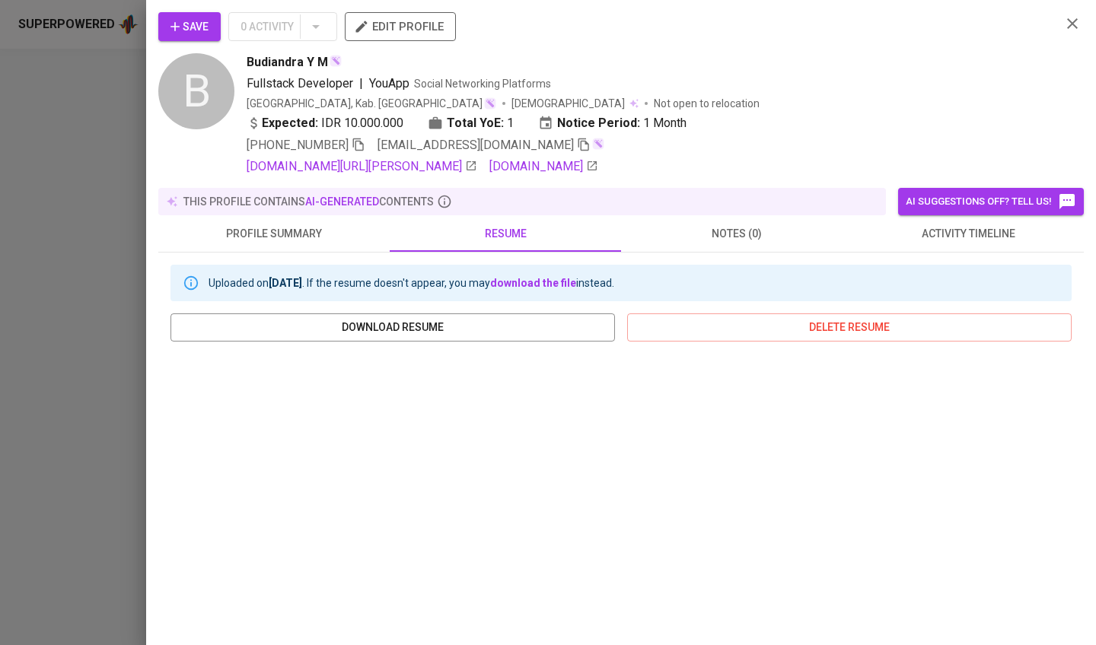
scroll to position [59, 0]
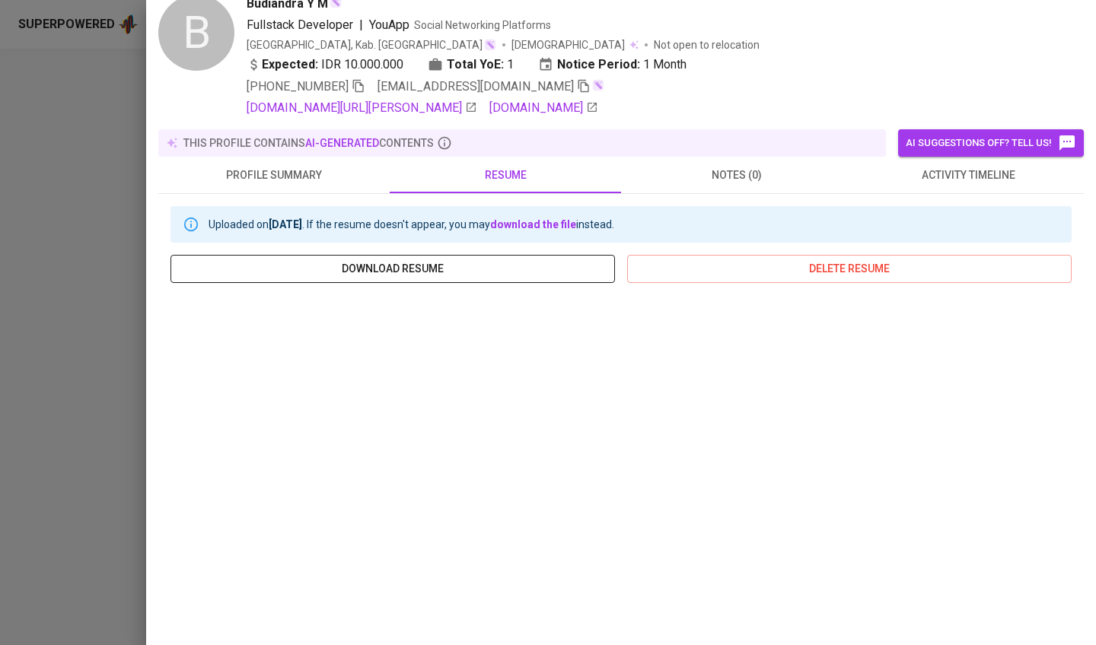
click at [418, 263] on span "download resume" at bounding box center [393, 269] width 420 height 19
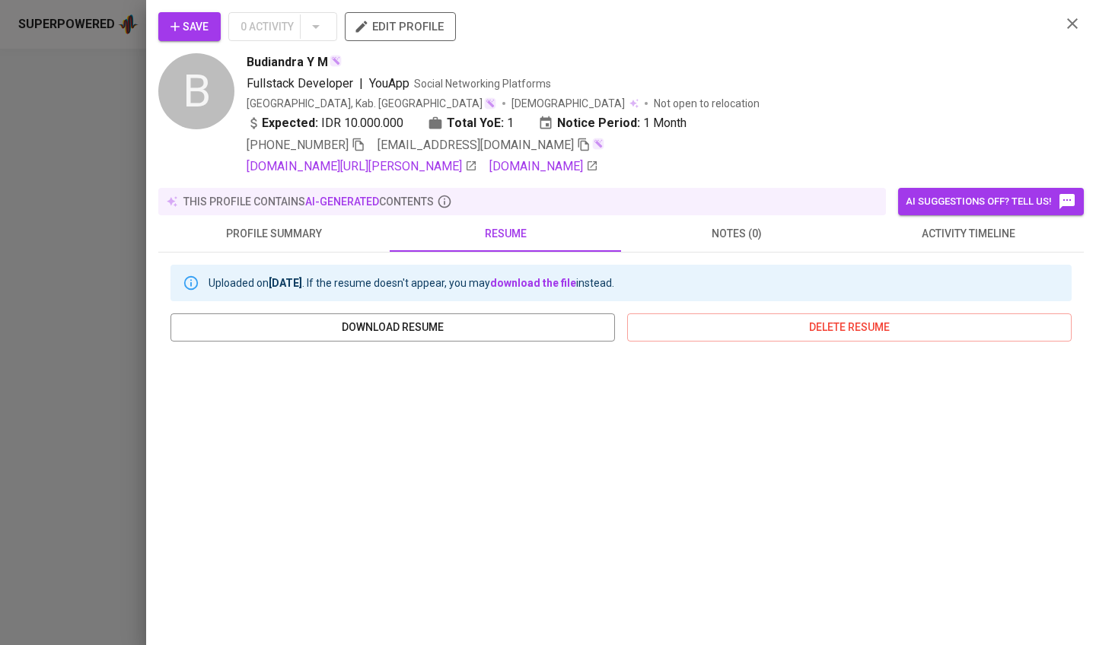
click at [1070, 19] on icon "button" at bounding box center [1072, 23] width 18 height 18
